Goal: Communication & Community: Answer question/provide support

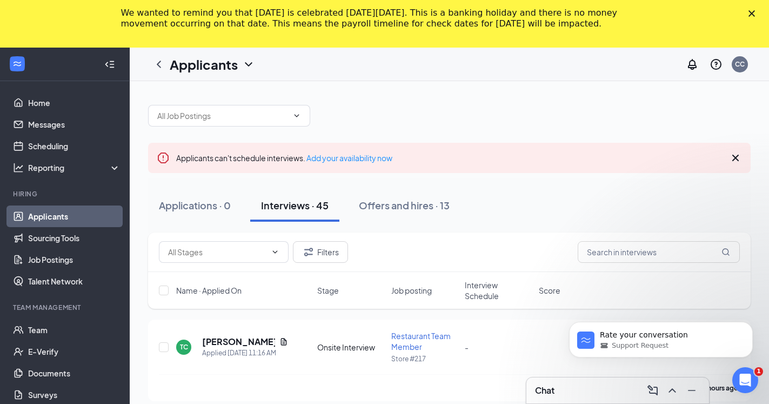
click at [545, 388] on h3 "Chat" at bounding box center [544, 390] width 19 height 12
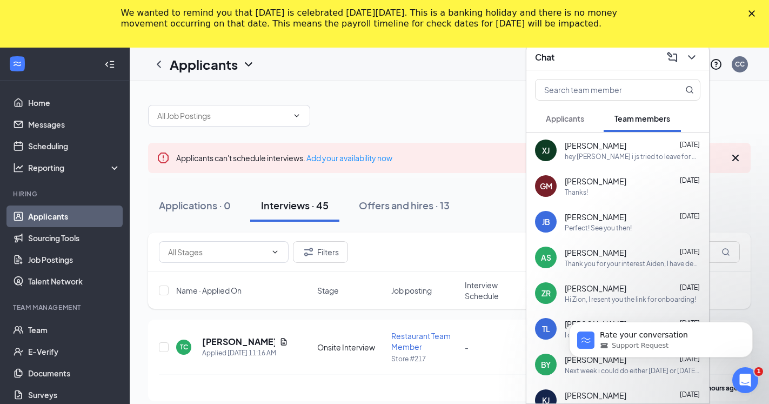
click at [585, 155] on div "hey [PERSON_NAME] i js tried to leave for work and my car isn't starting it's d…" at bounding box center [633, 156] width 136 height 9
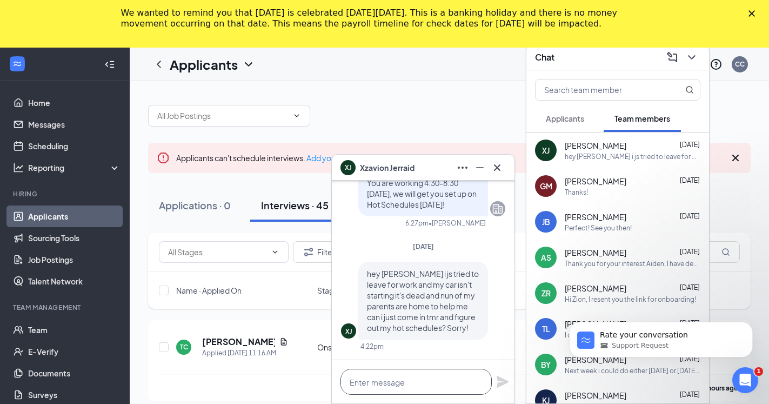
click at [397, 380] on textarea at bounding box center [416, 382] width 151 height 26
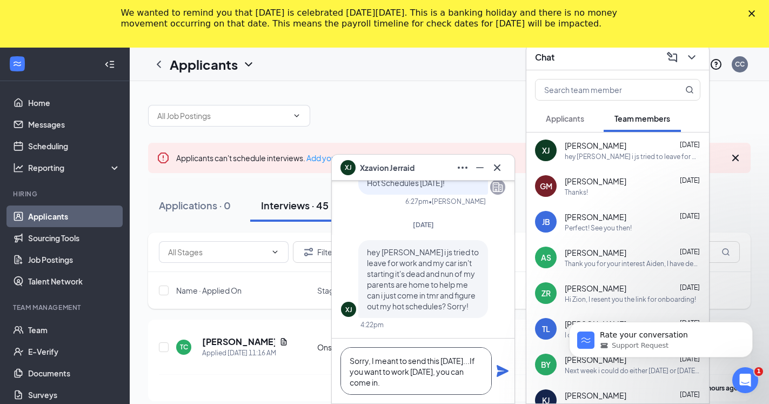
type textarea "Sorry, I meant to send this [DATE]...If you want to work [DATE], you can come i…"
click at [500, 371] on icon "Plane" at bounding box center [502, 370] width 13 height 13
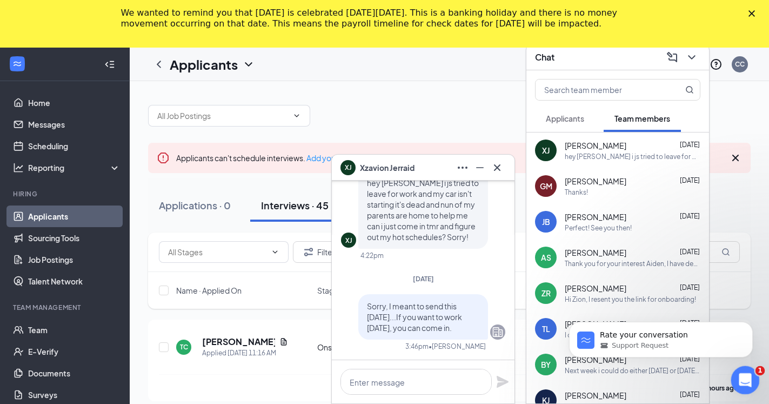
click at [740, 375] on icon "Open Intercom Messenger" at bounding box center [744, 379] width 18 height 18
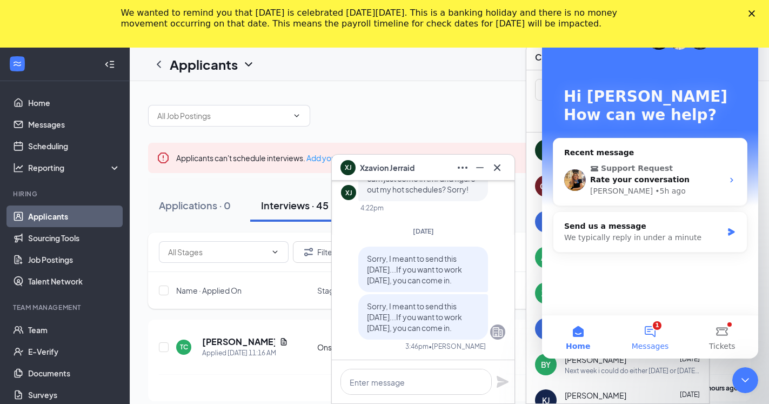
click at [650, 329] on button "1 Messages" at bounding box center [650, 336] width 72 height 43
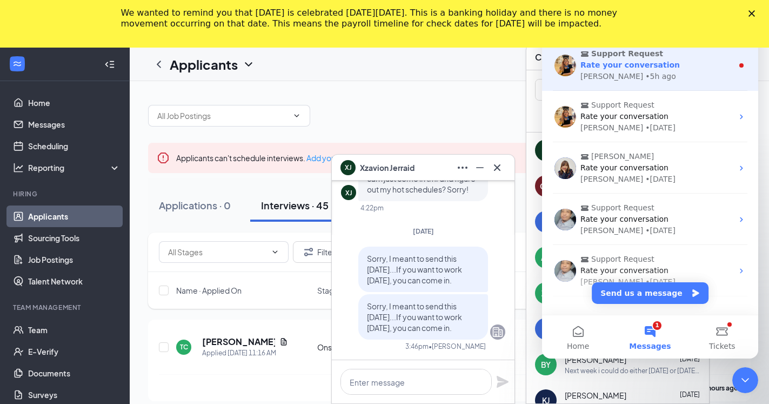
click at [623, 58] on span "Support Request" at bounding box center [628, 53] width 72 height 11
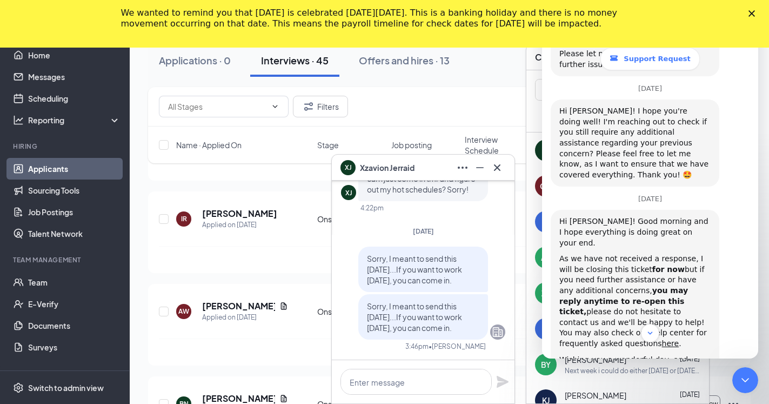
scroll to position [899, 0]
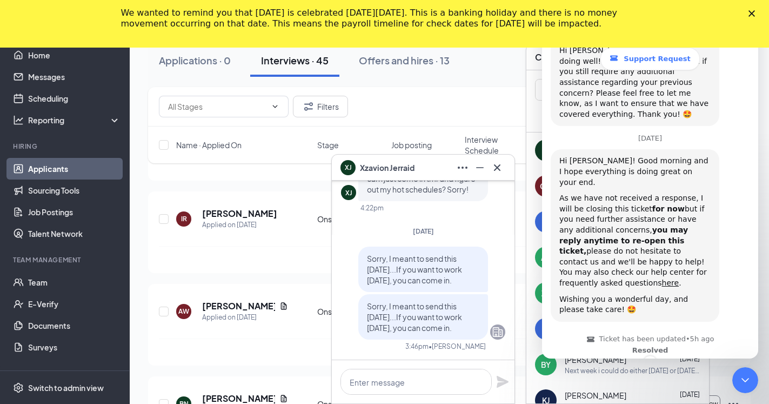
drag, startPoint x: 756, startPoint y: 114, endPoint x: 1308, endPoint y: 342, distance: 597.4
click at [671, 397] on span "Amazing" at bounding box center [677, 406] width 19 height 19
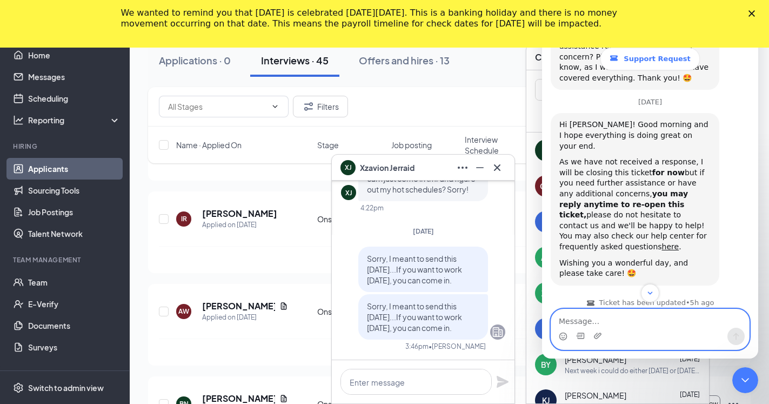
scroll to position [967, 0]
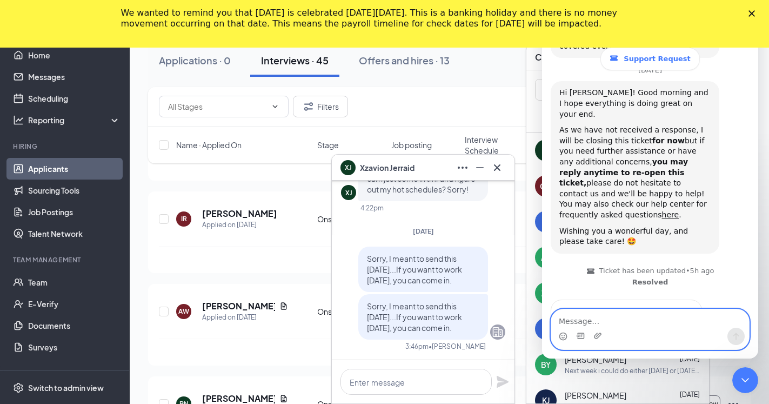
drag, startPoint x: 755, startPoint y: 266, endPoint x: 1302, endPoint y: 331, distance: 551.1
drag, startPoint x: 629, startPoint y: 282, endPoint x: 913, endPoint y: 367, distance: 296.3
click at [629, 366] on textarea "Thank" at bounding box center [616, 377] width 112 height 23
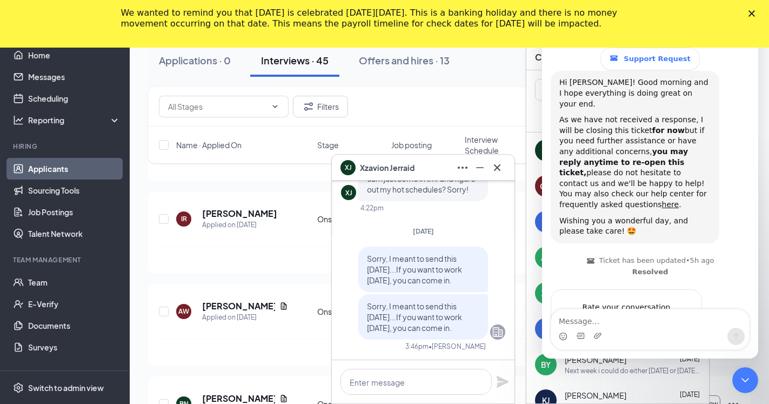
scroll to position [987, 0]
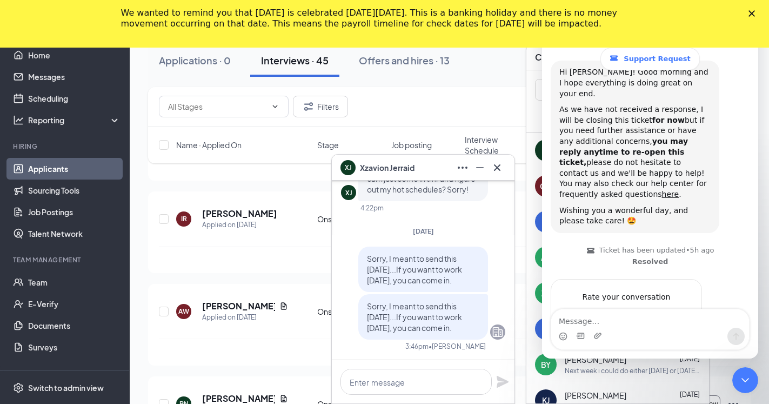
type textarea "Thank you for your help! I was able to get her started on her onboarding!"
click at [679, 347] on div "Submit" at bounding box center [683, 358] width 22 height 22
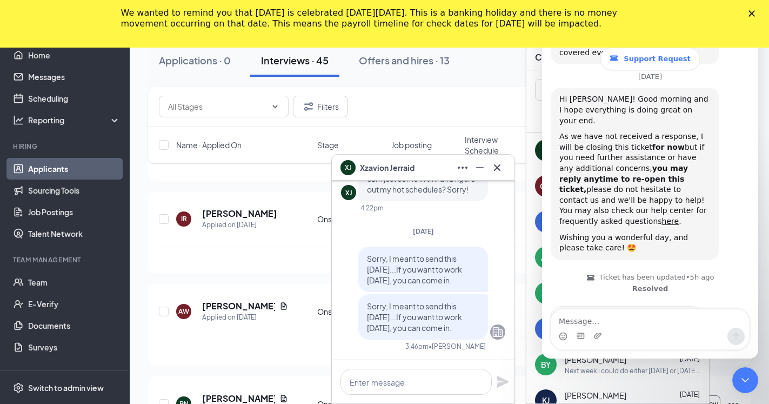
scroll to position [967, 0]
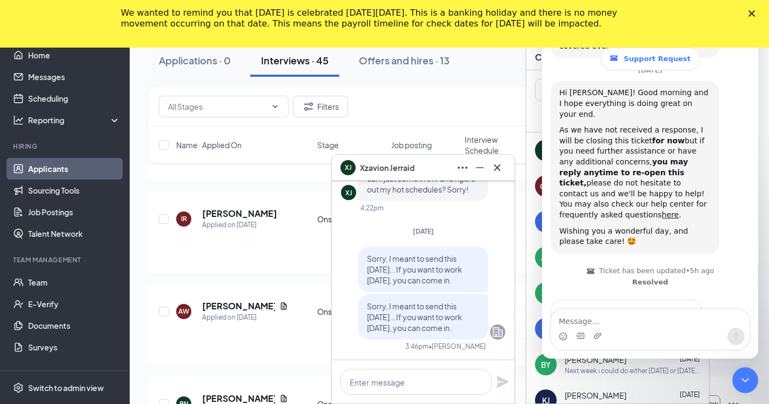
click at [755, 12] on polygon "Close" at bounding box center [752, 13] width 6 height 6
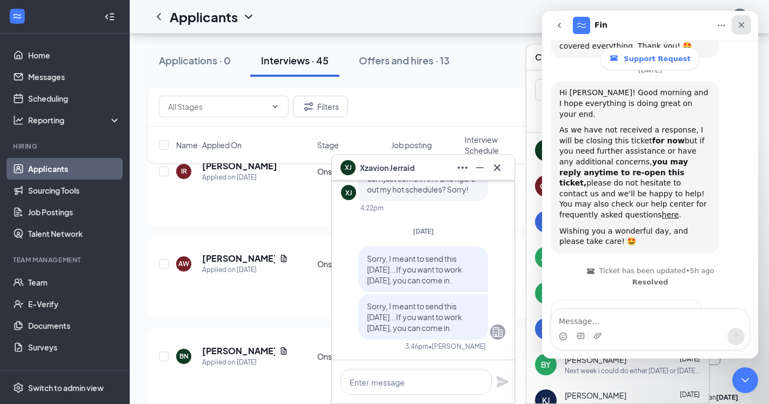
click at [743, 24] on icon "Close" at bounding box center [742, 25] width 6 height 6
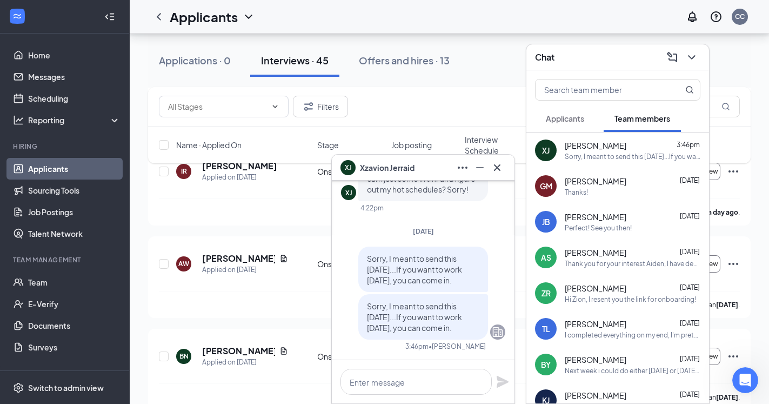
scroll to position [973, 0]
click at [567, 118] on span "Applicants" at bounding box center [565, 119] width 38 height 10
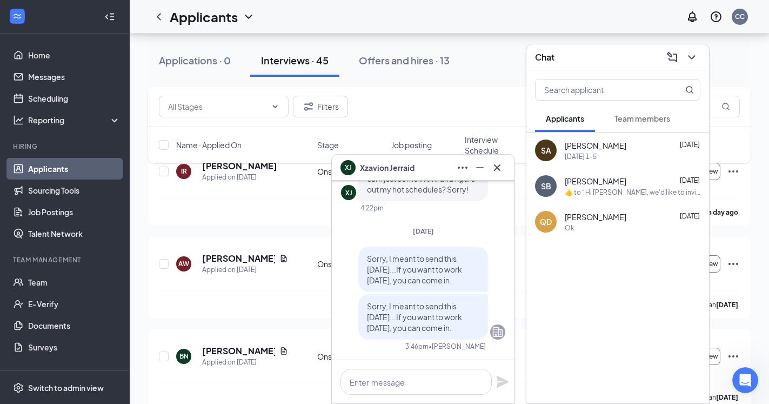
click at [634, 117] on span "Team members" at bounding box center [643, 119] width 56 height 10
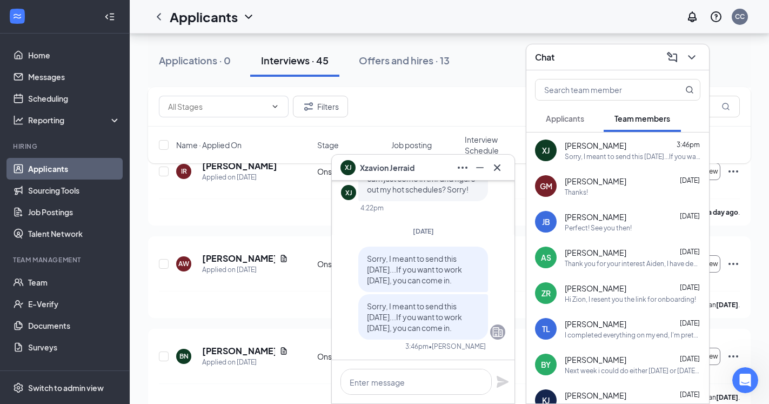
click at [610, 261] on div "Thank you for your interest Aiden, I have decided to move on to someone else, m…" at bounding box center [633, 263] width 136 height 9
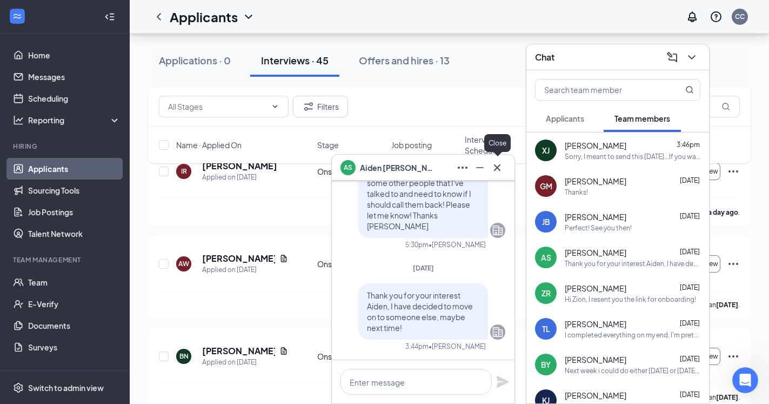
click at [496, 170] on icon "Cross" at bounding box center [497, 167] width 13 height 13
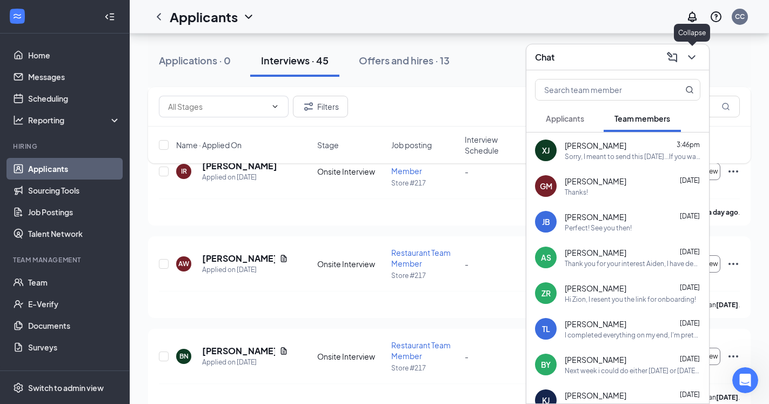
click at [692, 58] on icon "ChevronDown" at bounding box center [691, 57] width 7 height 4
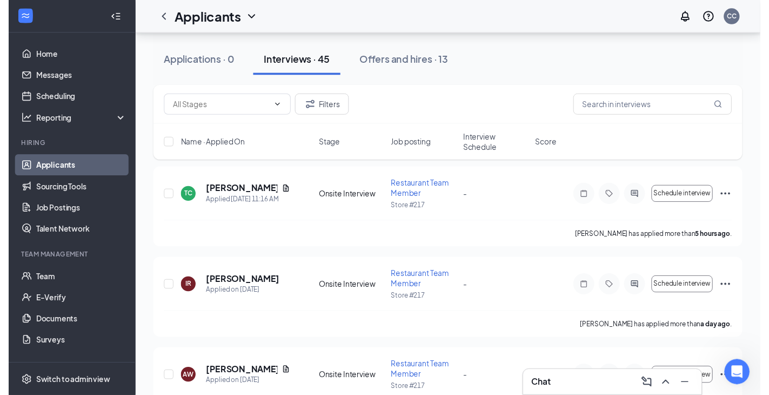
scroll to position [105, 0]
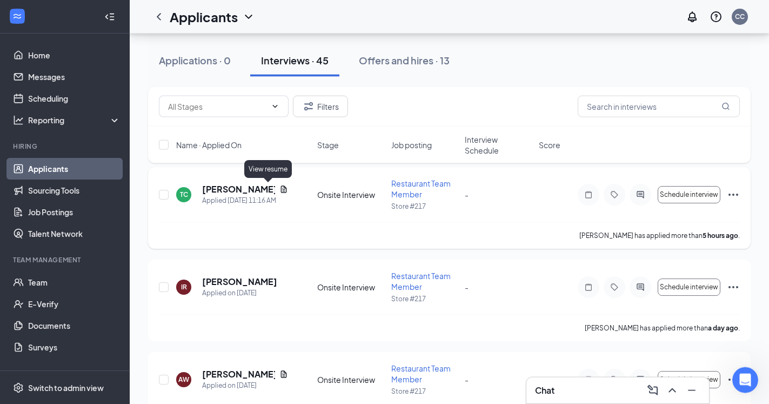
click at [280, 189] on icon "Document" at bounding box center [284, 189] width 9 height 9
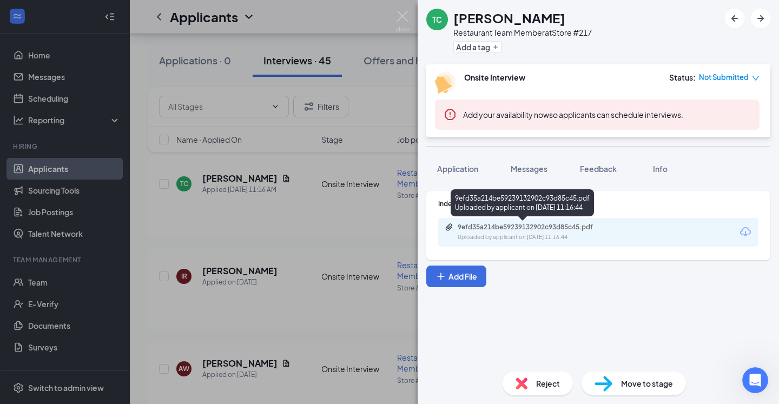
click at [531, 229] on div "9efd35a214be59239132902c93d85c45.pdf" at bounding box center [532, 227] width 151 height 9
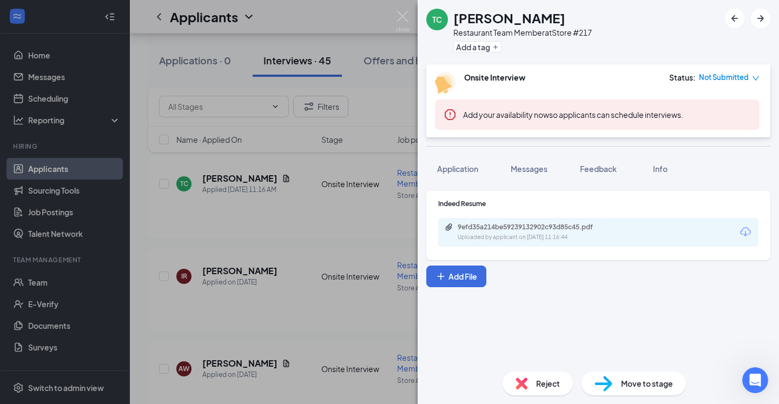
click at [138, 208] on div "TC Terryn Conlee Restaurant Team Member at Store #217 Add a tag Onsite Intervie…" at bounding box center [389, 202] width 779 height 404
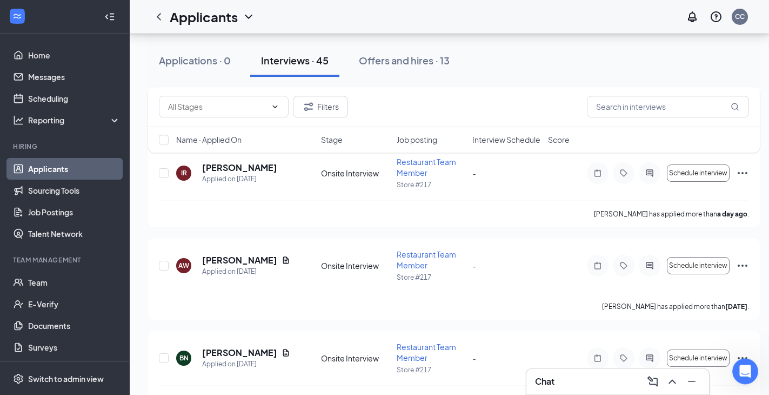
scroll to position [215, 0]
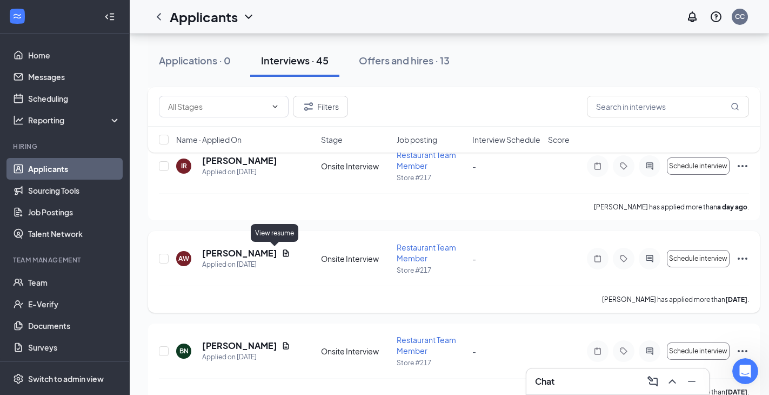
click at [282, 251] on icon "Document" at bounding box center [286, 253] width 9 height 9
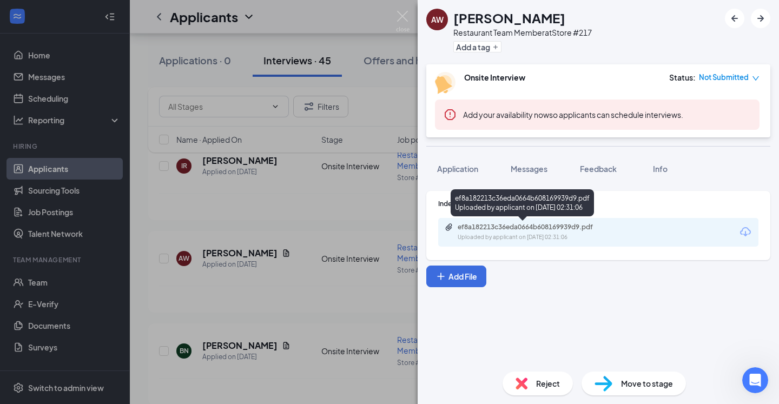
click at [542, 231] on div "ef8a182213c36eda0664b608169939d9.pdf Uploaded by applicant on Aug 25, 2025 at 0…" at bounding box center [531, 232] width 175 height 19
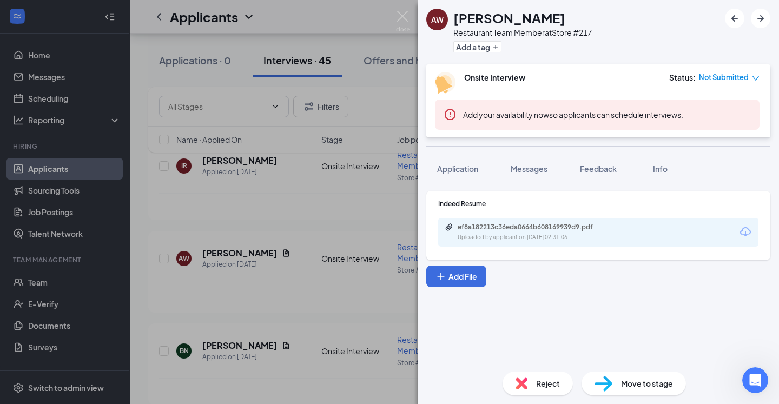
click at [140, 247] on div "AW Ashley Wiggins Restaurant Team Member at Store #217 Add a tag Onsite Intervi…" at bounding box center [389, 202] width 779 height 404
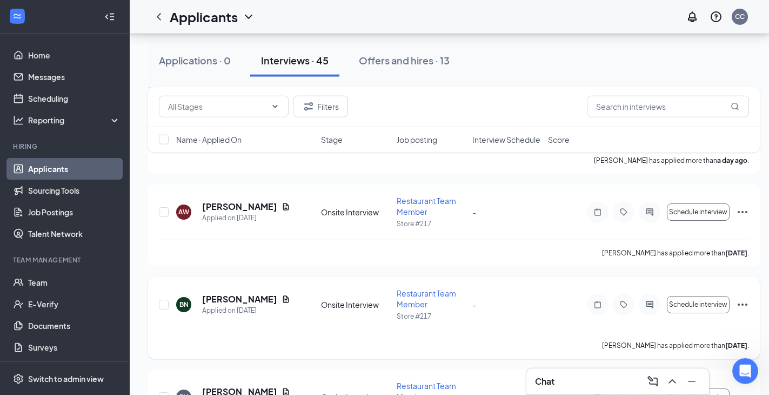
scroll to position [326, 0]
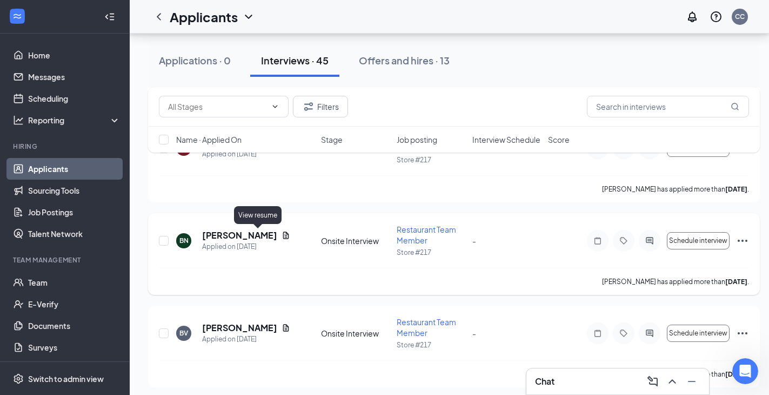
click at [282, 235] on icon "Document" at bounding box center [286, 235] width 9 height 9
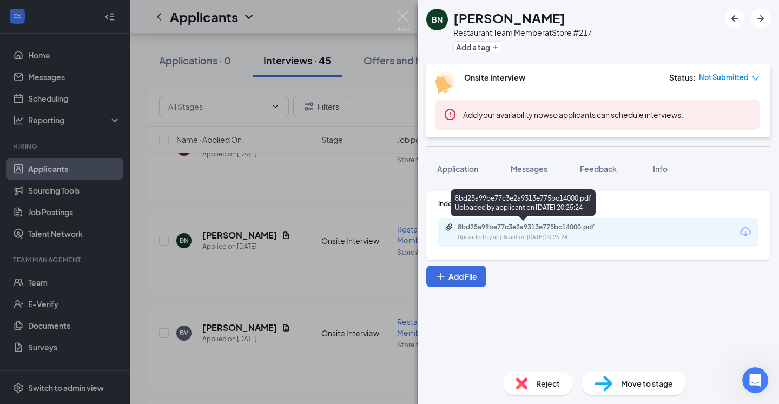
click at [497, 231] on div "8bd25a99be77c3e2a9313e775bc14000.pdf" at bounding box center [532, 227] width 151 height 9
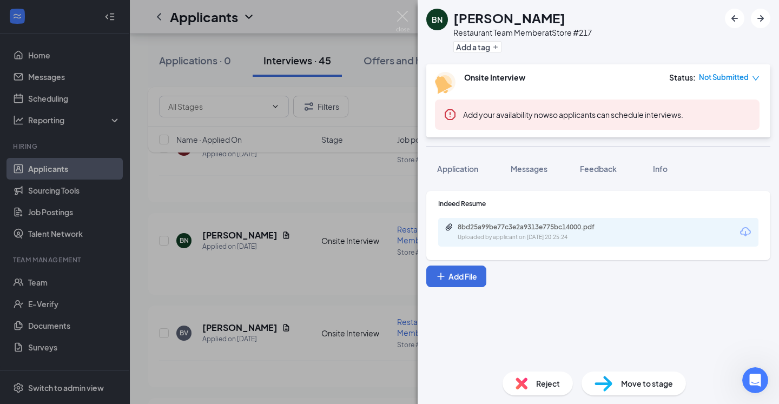
click at [138, 277] on div "BN Bradly Neff Restaurant Team Member at Store #217 Add a tag Onsite Interview …" at bounding box center [389, 202] width 779 height 404
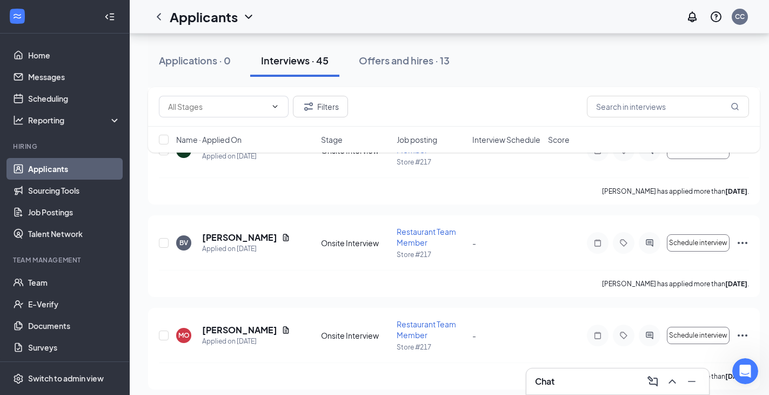
scroll to position [436, 0]
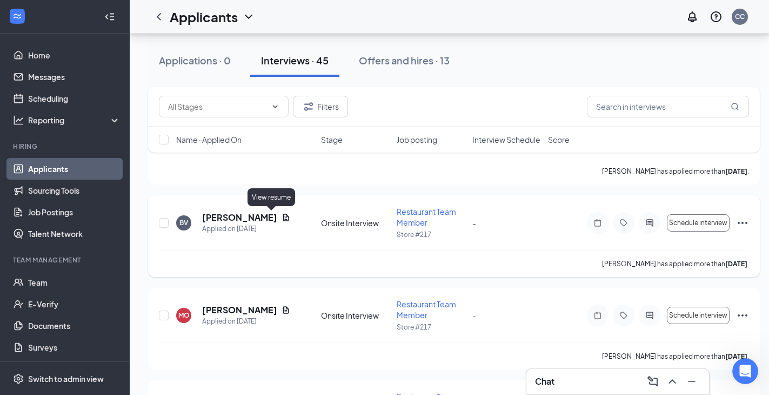
click at [282, 217] on icon "Document" at bounding box center [286, 217] width 9 height 9
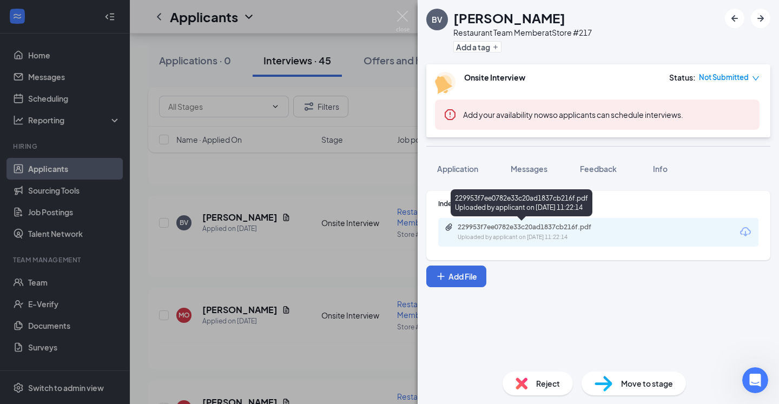
click at [507, 227] on div "229953f7ee0782e33c20ad1837cb216f.pdf" at bounding box center [532, 227] width 151 height 9
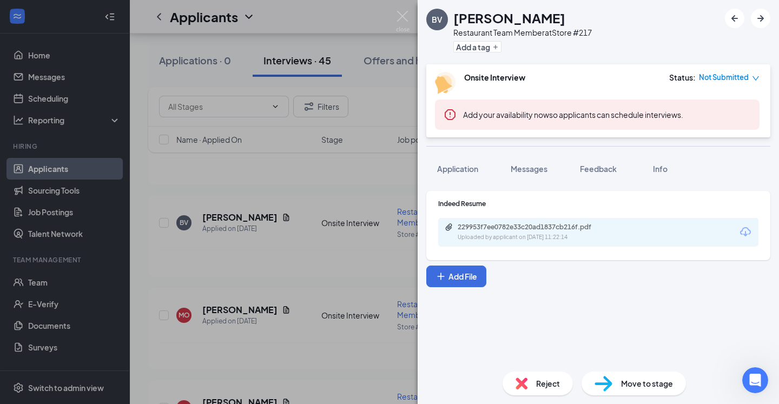
click at [137, 241] on div "BV Breana Vaszari Restaurant Team Member at Store #217 Add a tag Onsite Intervi…" at bounding box center [389, 202] width 779 height 404
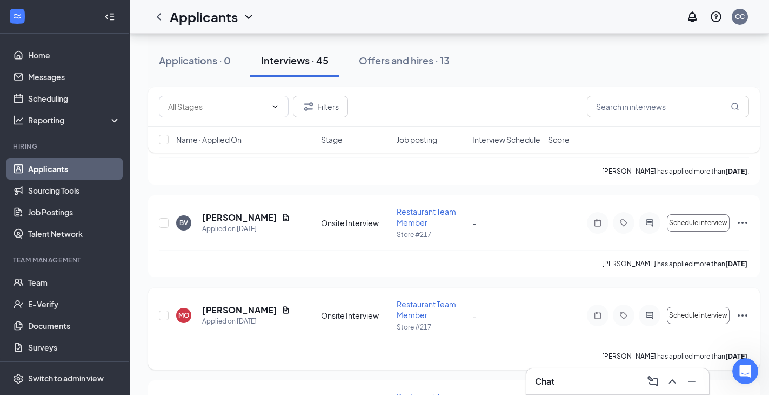
click at [282, 309] on icon "Document" at bounding box center [286, 310] width 9 height 9
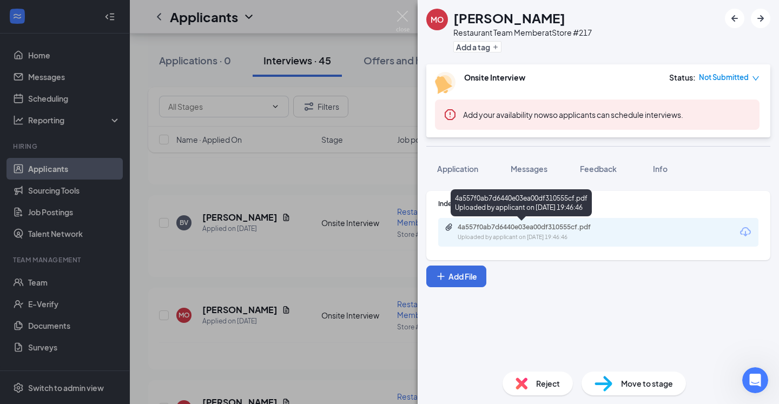
click at [521, 225] on div "4a557f0ab7d6440e03ea00df310555cf.pdf" at bounding box center [532, 227] width 151 height 9
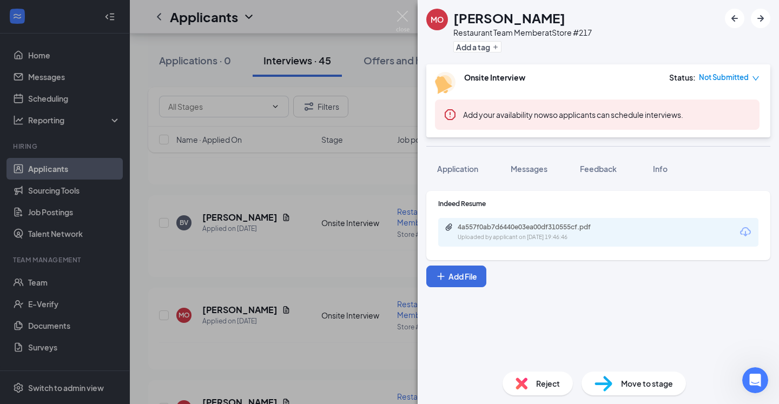
click at [137, 291] on div "MO Michelle Ortiz Restaurant Team Member at Store #217 Add a tag Onsite Intervi…" at bounding box center [389, 202] width 779 height 404
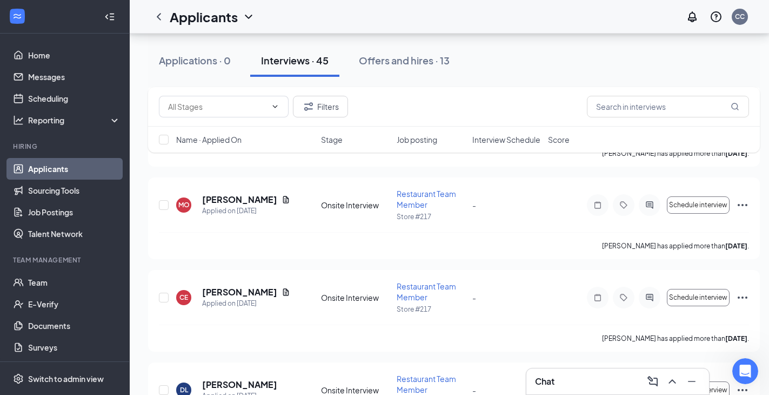
scroll to position [601, 0]
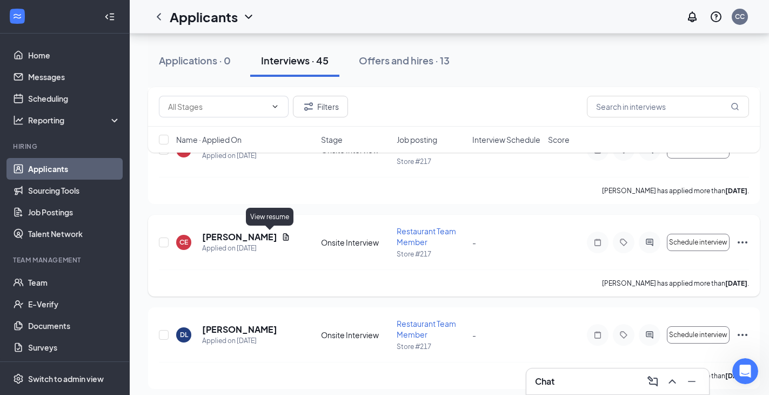
click at [282, 235] on icon "Document" at bounding box center [286, 237] width 9 height 9
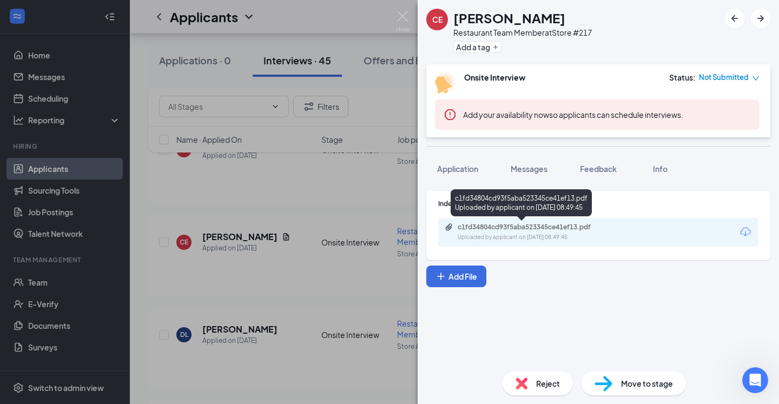
click at [486, 229] on div "c1fd34804cd93f5aba523345ce41ef13.pdf" at bounding box center [532, 227] width 151 height 9
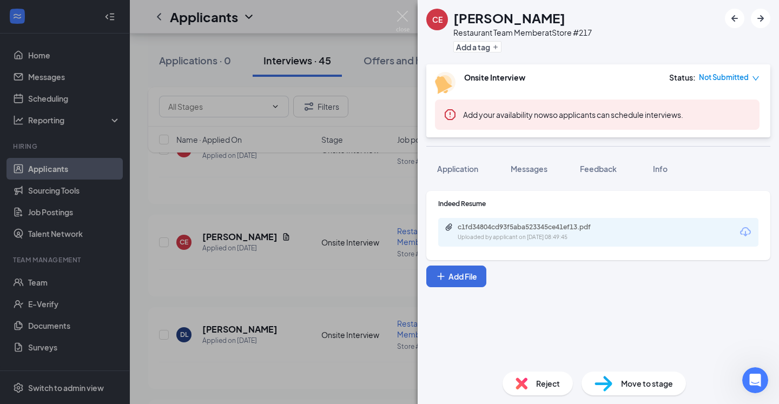
click at [139, 261] on div "CE Christina Elam Restaurant Team Member at Store #217 Add a tag Onsite Intervi…" at bounding box center [389, 202] width 779 height 404
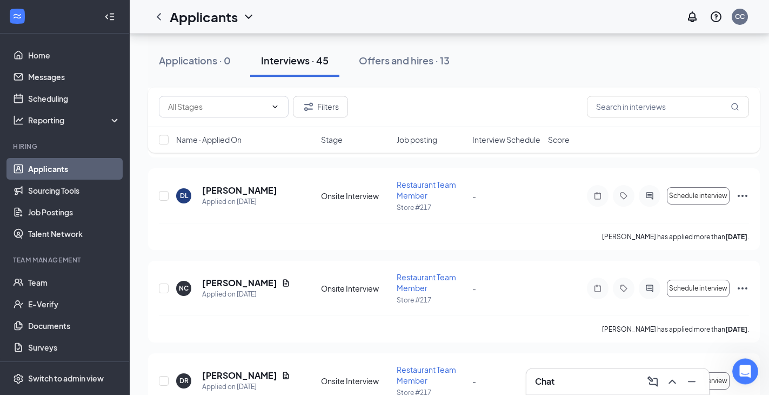
scroll to position [767, 0]
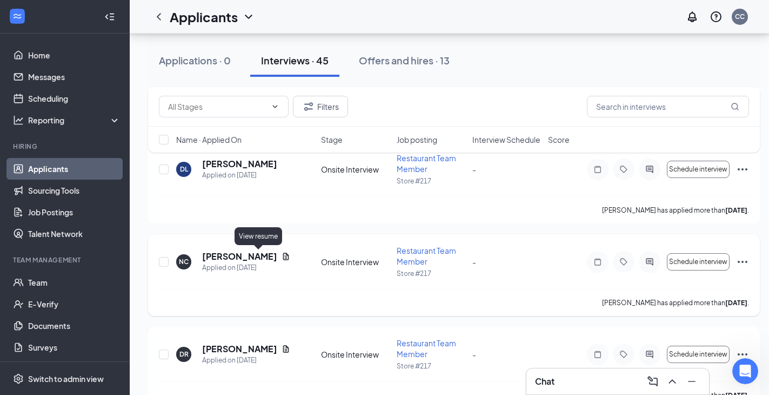
click at [282, 253] on icon "Document" at bounding box center [286, 256] width 9 height 9
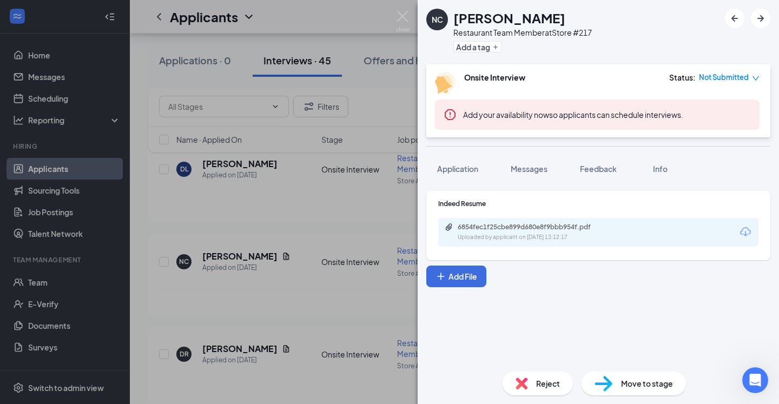
click at [474, 225] on div "6854fec1f25cbe899d680e8f9bbb954f.pdf" at bounding box center [532, 227] width 151 height 9
click at [137, 297] on div "NC Nadia Clark Restaurant Team Member at Store #217 Add a tag Onsite Interview …" at bounding box center [389, 202] width 779 height 404
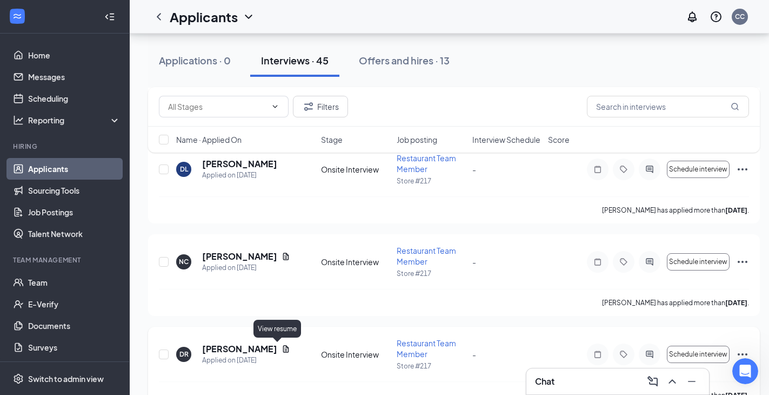
click at [282, 347] on icon "Document" at bounding box center [286, 348] width 9 height 9
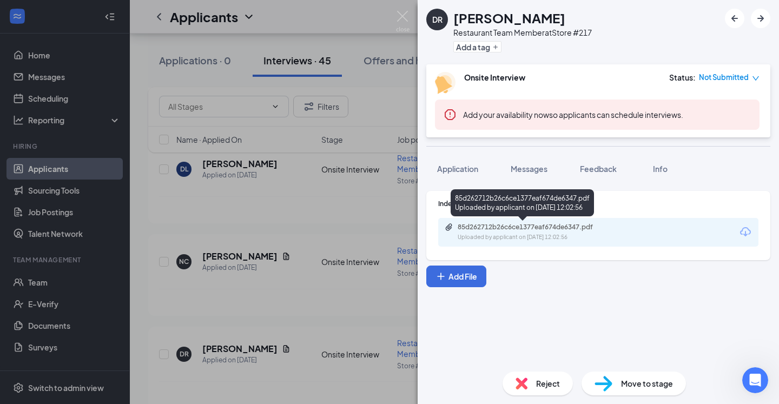
click at [480, 230] on div "85d262712b26c6ce1377eaf674de6347.pdf" at bounding box center [532, 227] width 151 height 9
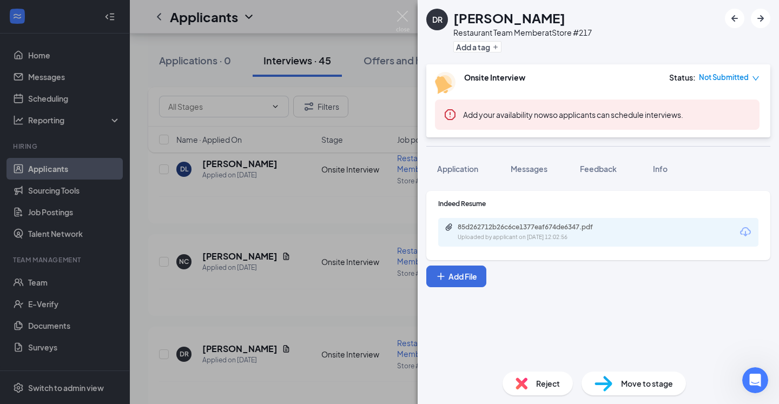
click at [135, 331] on div "DR Demya Rodgers Restaurant Team Member at Store #217 Add a tag Onsite Intervie…" at bounding box center [389, 202] width 779 height 404
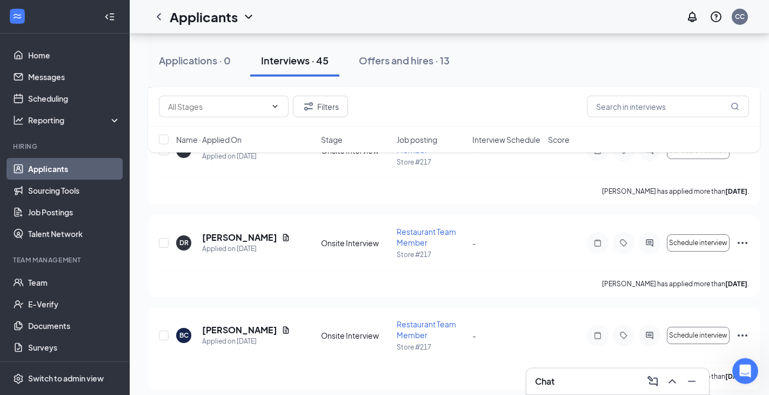
scroll to position [932, 0]
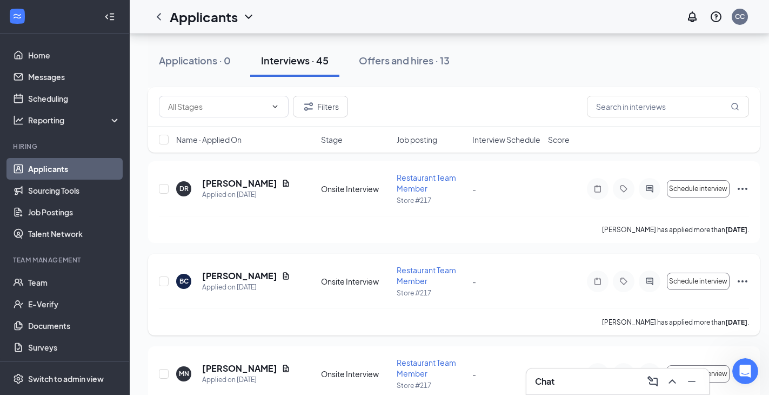
click at [282, 274] on icon "Document" at bounding box center [286, 275] width 9 height 9
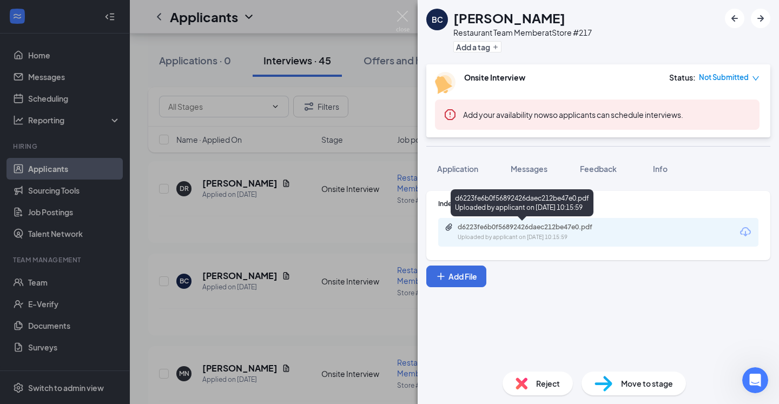
click at [508, 234] on div "Uploaded by applicant on Aug 22, 2025 at 10:15:59" at bounding box center [538, 237] width 162 height 9
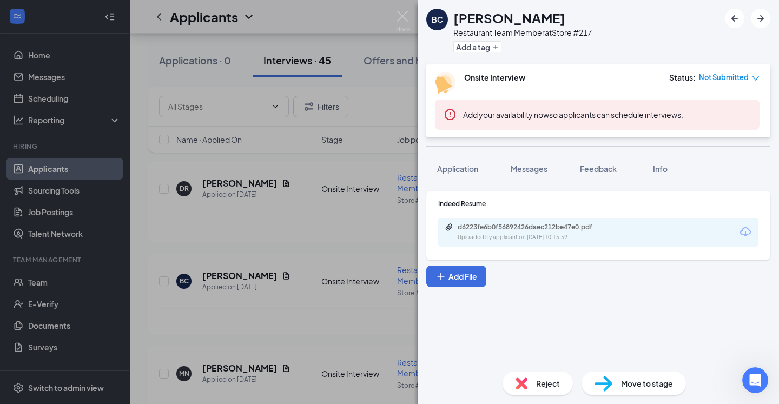
click at [141, 296] on div "BC Branija Cunegin Restaurant Team Member at Store #217 Add a tag Onsite Interv…" at bounding box center [389, 202] width 779 height 404
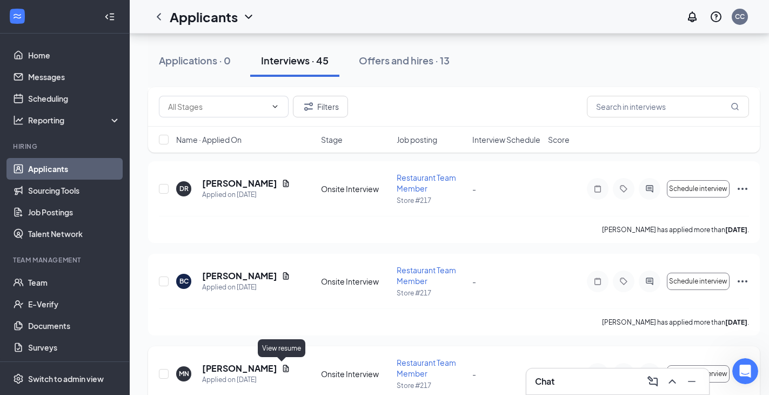
click at [282, 364] on icon "Document" at bounding box center [286, 368] width 9 height 9
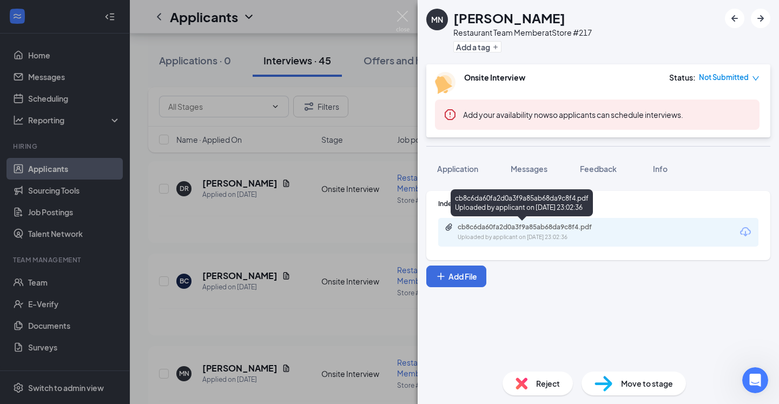
click at [494, 233] on div "cb8c6da60fa2d0a3f9a85ab68da9c8f4.pdf Uploaded by applicant on Aug 21, 2025 at 2…" at bounding box center [531, 232] width 175 height 19
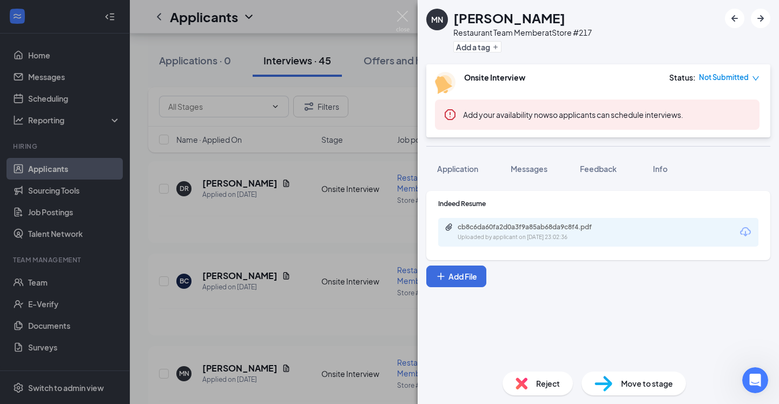
click at [137, 280] on div "MN Mikah Niedbalski Restaurant Team Member at Store #217 Add a tag Onsite Inter…" at bounding box center [389, 202] width 779 height 404
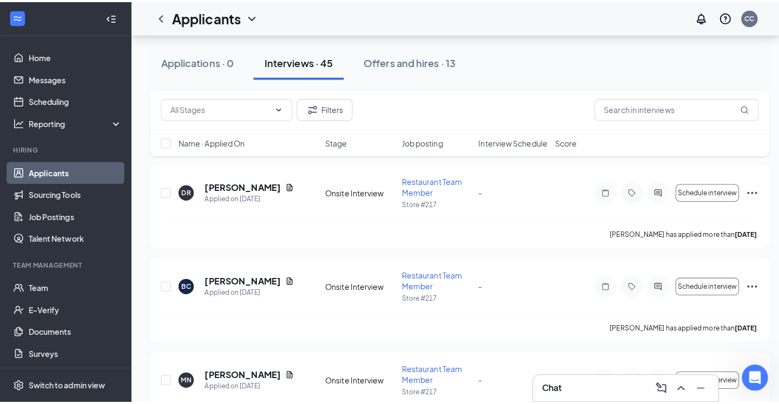
scroll to position [1098, 0]
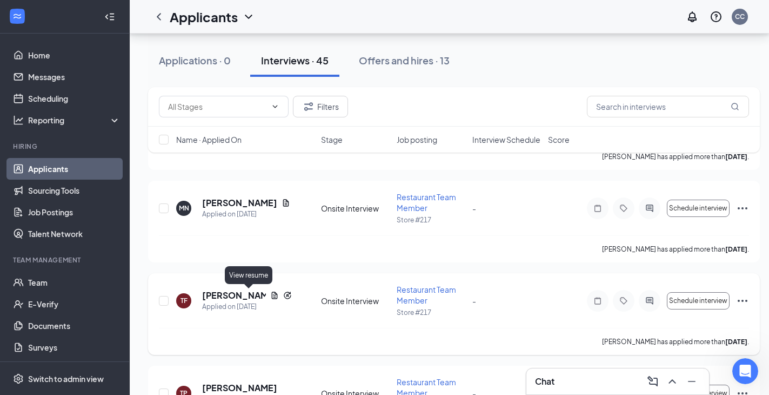
click at [270, 294] on icon "Document" at bounding box center [274, 295] width 9 height 9
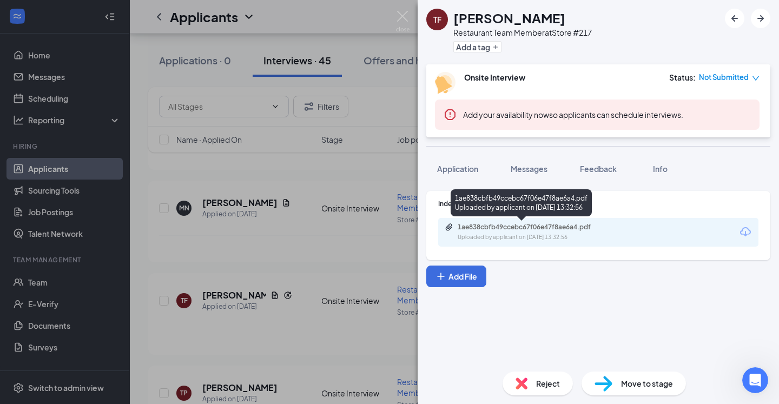
click at [472, 229] on div "1ae838cbfb49ccebc67f06e47f8ae6a4.pdf" at bounding box center [532, 227] width 151 height 9
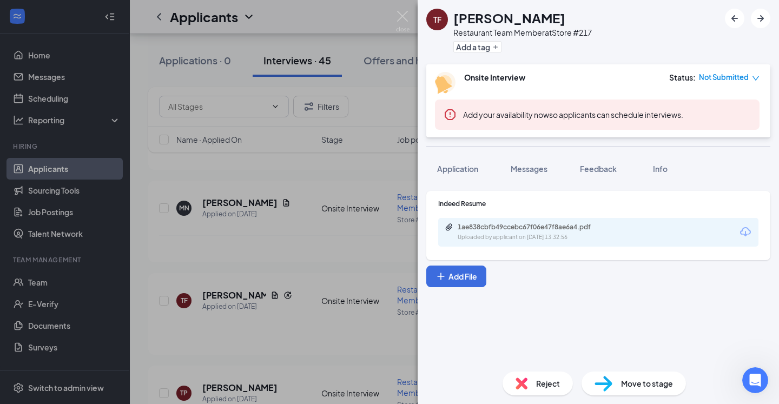
click at [132, 227] on div "TF Tina Ford Restaurant Team Member at Store #217 Add a tag Onsite Interview St…" at bounding box center [389, 202] width 779 height 404
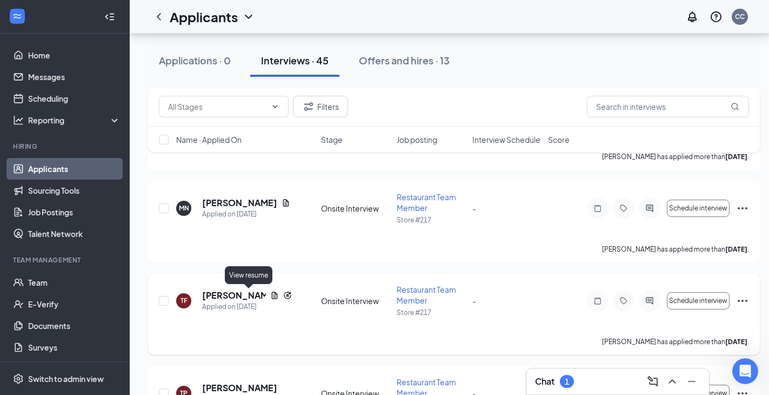
click at [272, 294] on icon "Document" at bounding box center [275, 294] width 6 height 7
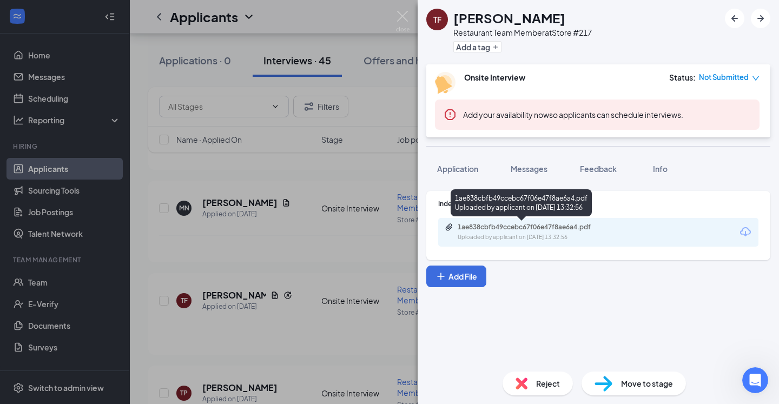
click at [529, 231] on div "1ae838cbfb49ccebc67f06e47f8ae6a4.pdf Uploaded by applicant on Aug 20, 2025 at 1…" at bounding box center [531, 232] width 175 height 19
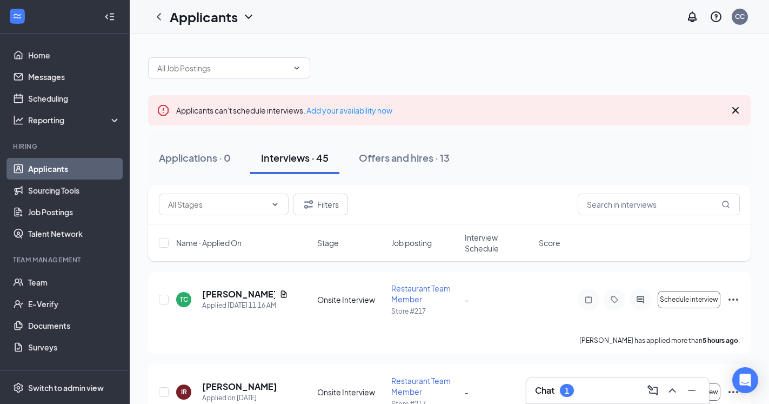
click at [568, 391] on div "1" at bounding box center [567, 390] width 4 height 9
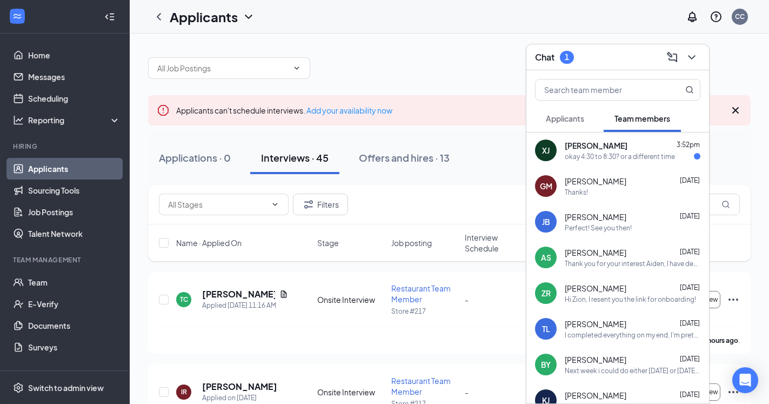
click at [614, 163] on div "XJ [PERSON_NAME] 3:52pm okay 4:30 to 8:30? or a different time" at bounding box center [618, 150] width 183 height 36
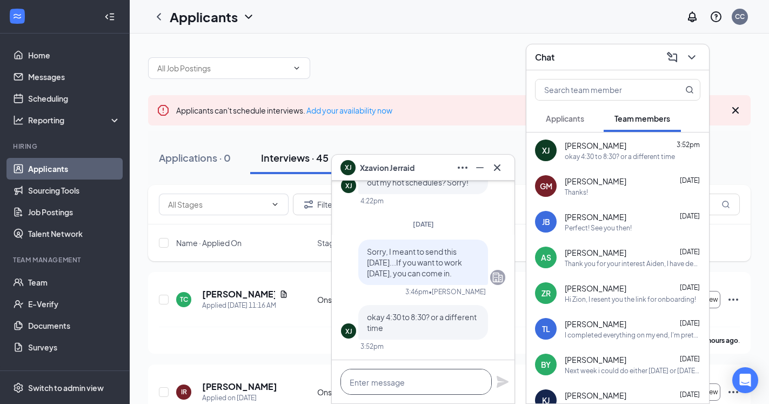
click at [388, 380] on textarea at bounding box center [416, 382] width 151 height 26
type textarea "Yes that's fine"
click at [497, 376] on icon "Plane" at bounding box center [503, 382] width 12 height 12
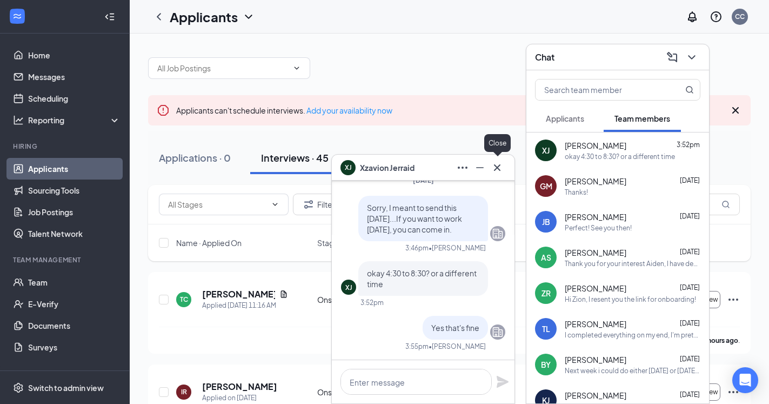
click at [494, 165] on icon "Cross" at bounding box center [497, 167] width 13 height 13
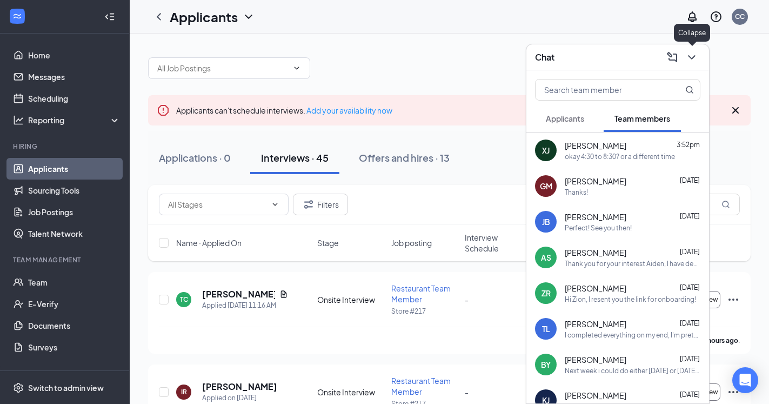
click at [694, 53] on icon "ChevronDown" at bounding box center [692, 57] width 13 height 13
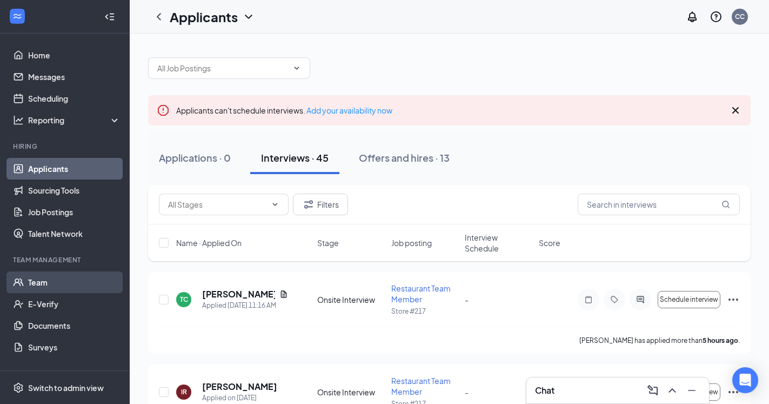
click at [37, 285] on link "Team" at bounding box center [74, 282] width 92 height 22
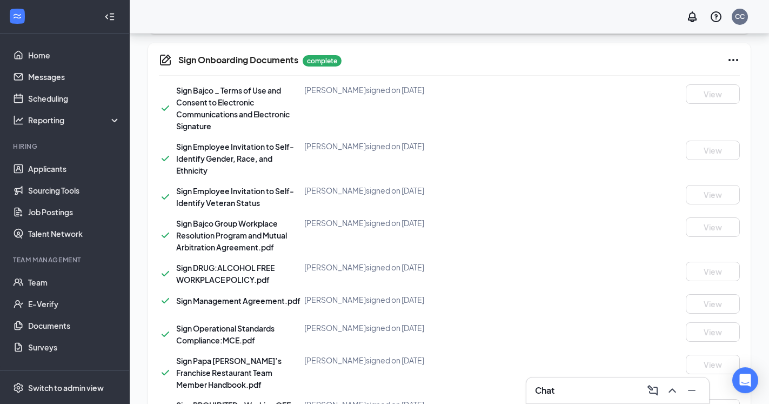
scroll to position [679, 0]
